Goal: Find specific page/section: Find specific page/section

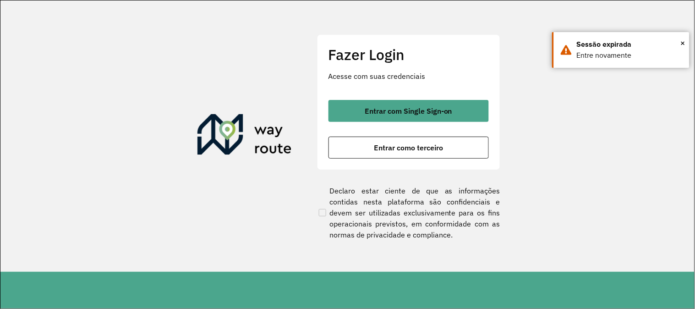
click at [417, 113] on span "Entrar com Single Sign-on" at bounding box center [407, 110] width 87 height 7
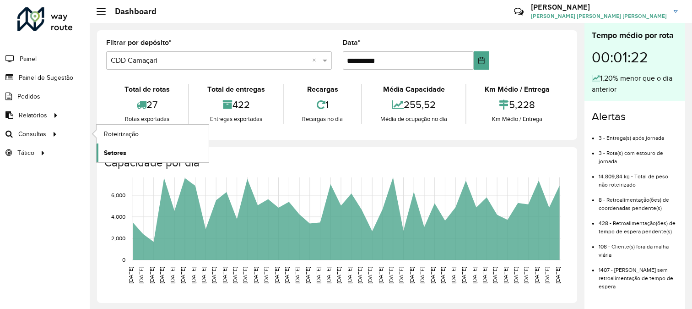
click at [126, 150] on link "Setores" at bounding box center [153, 152] width 112 height 18
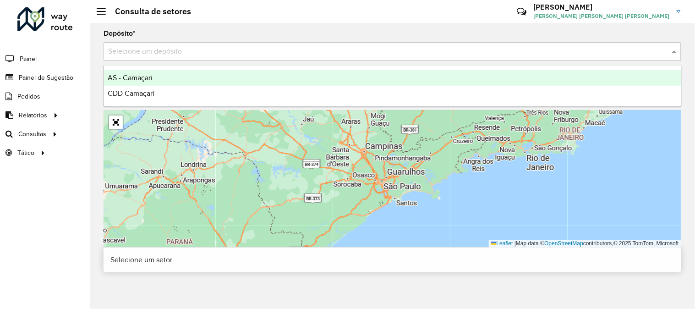
click at [278, 54] on input "text" at bounding box center [383, 51] width 550 height 11
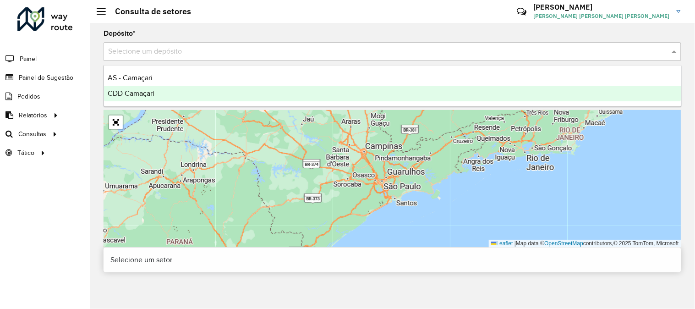
click at [190, 99] on div "CDD Camaçari" at bounding box center [392, 94] width 577 height 16
